Goal: Task Accomplishment & Management: Complete application form

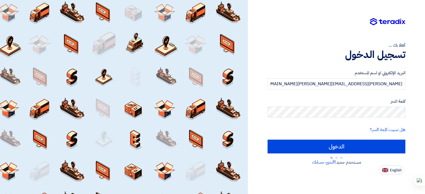
type input "Sign in"
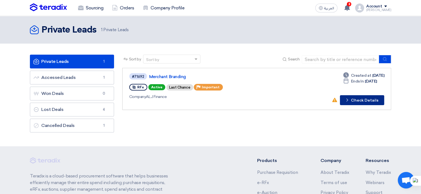
click at [353, 102] on button "Check details Check Details" at bounding box center [362, 100] width 44 height 10
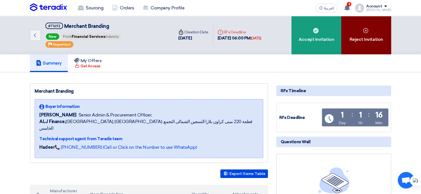
click at [356, 44] on div "Reject Invitation" at bounding box center [366, 35] width 50 height 38
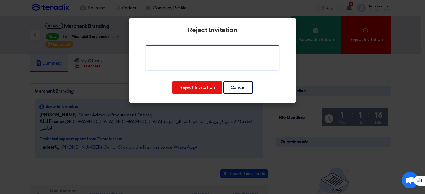
click at [225, 58] on textarea at bounding box center [212, 57] width 133 height 25
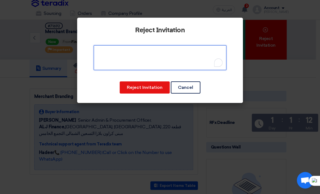
paste textarea "To the esteemed ALJ team, Thank you for considering our services. Please accept…"
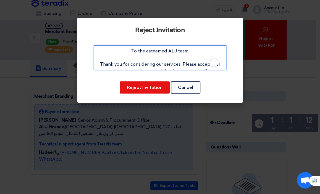
scroll to position [50, 0]
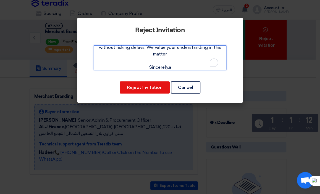
type textarea "To the esteemed ALJ team, Thank you for considering our services. Please accept…"
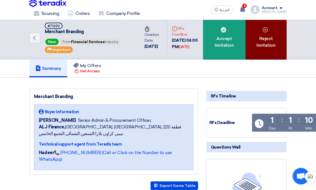
click at [263, 46] on div "Reject Invitation" at bounding box center [266, 38] width 41 height 44
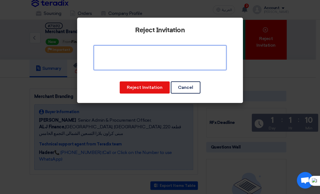
click at [115, 53] on textarea at bounding box center [160, 57] width 133 height 25
paste textarea "To the esteemed ALJ team, Thank you for considering our services. Please accept…"
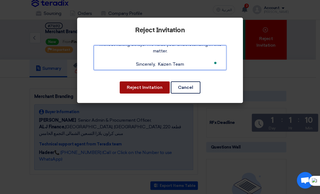
type textarea "To the esteemed ALJ team, Thank you for considering our services. Please accept…"
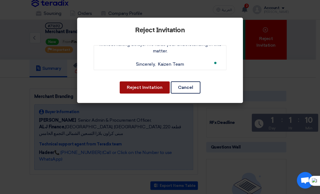
click at [153, 90] on button "Reject Invitation" at bounding box center [145, 88] width 50 height 12
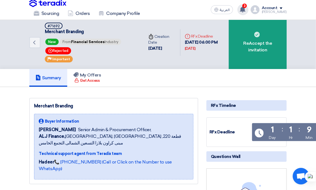
click at [247, 7] on span "3" at bounding box center [244, 6] width 4 height 4
